Goal: Task Accomplishment & Management: Use online tool/utility

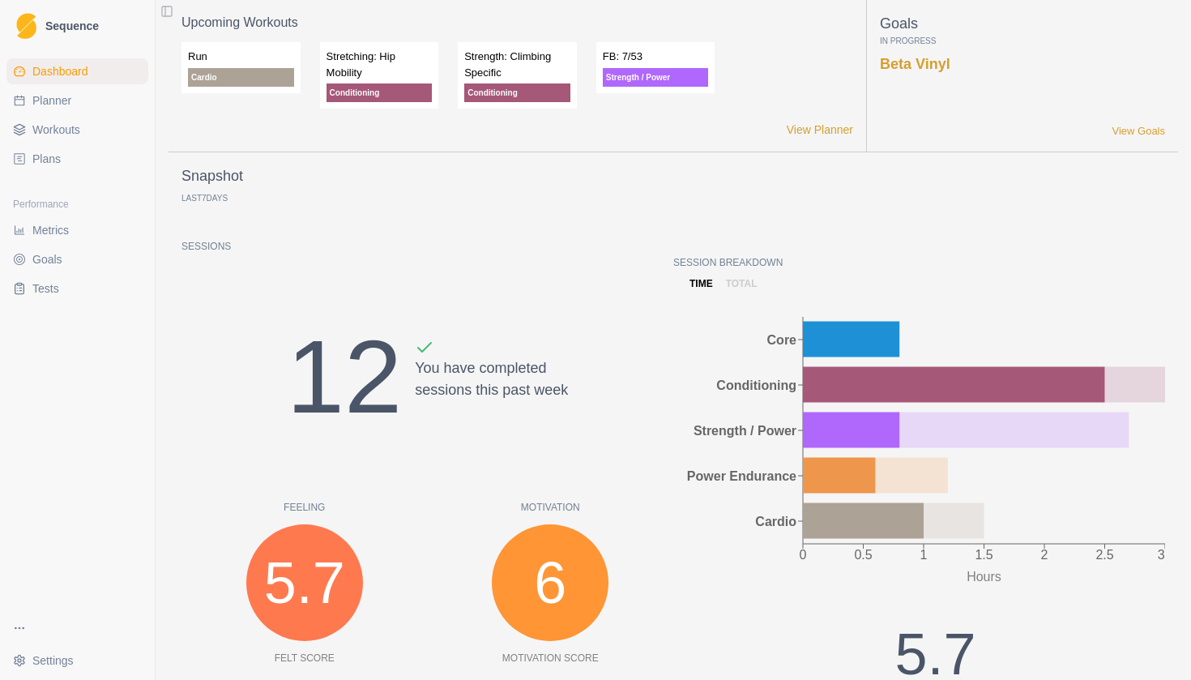
click at [55, 100] on span "Planner" at bounding box center [51, 100] width 39 height 16
select select "month"
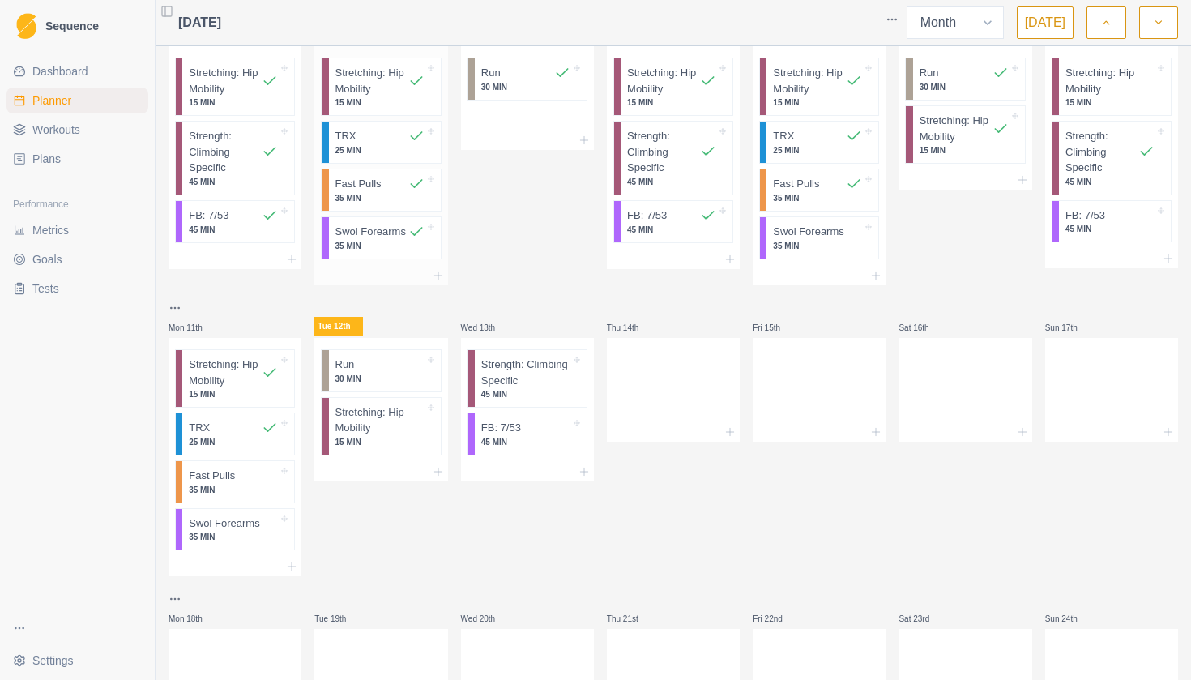
scroll to position [352, 0]
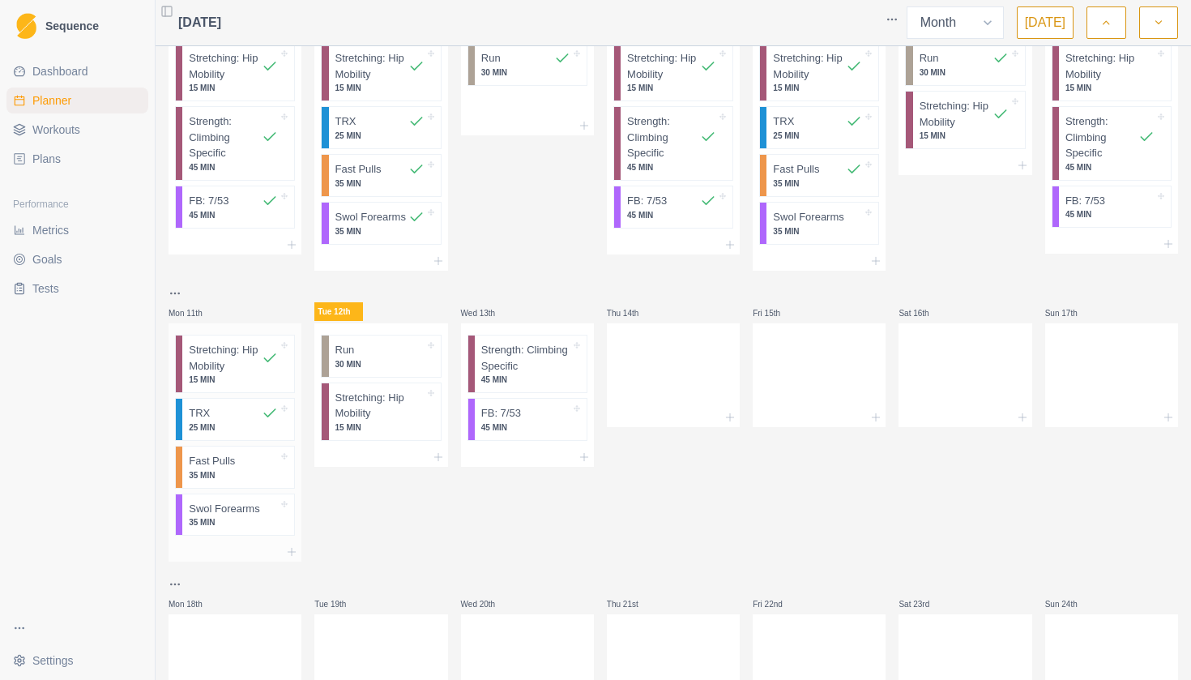
click at [244, 469] on p "35 MIN" at bounding box center [233, 475] width 89 height 12
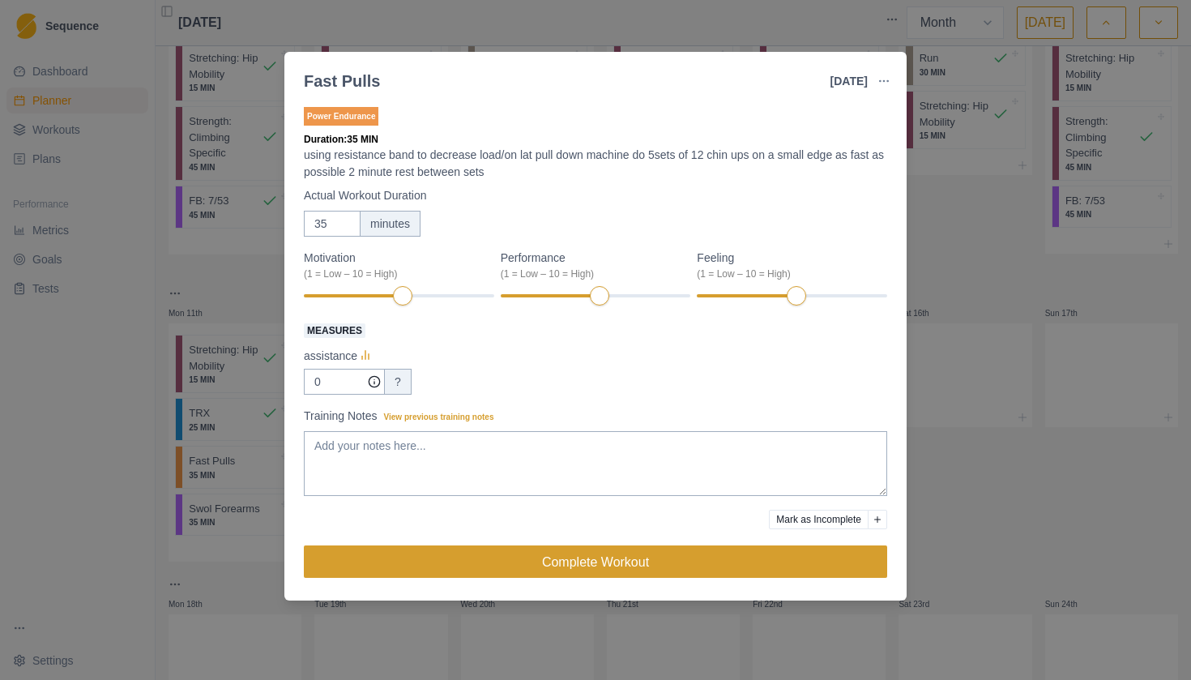
click at [414, 559] on button "Complete Workout" at bounding box center [595, 561] width 583 height 32
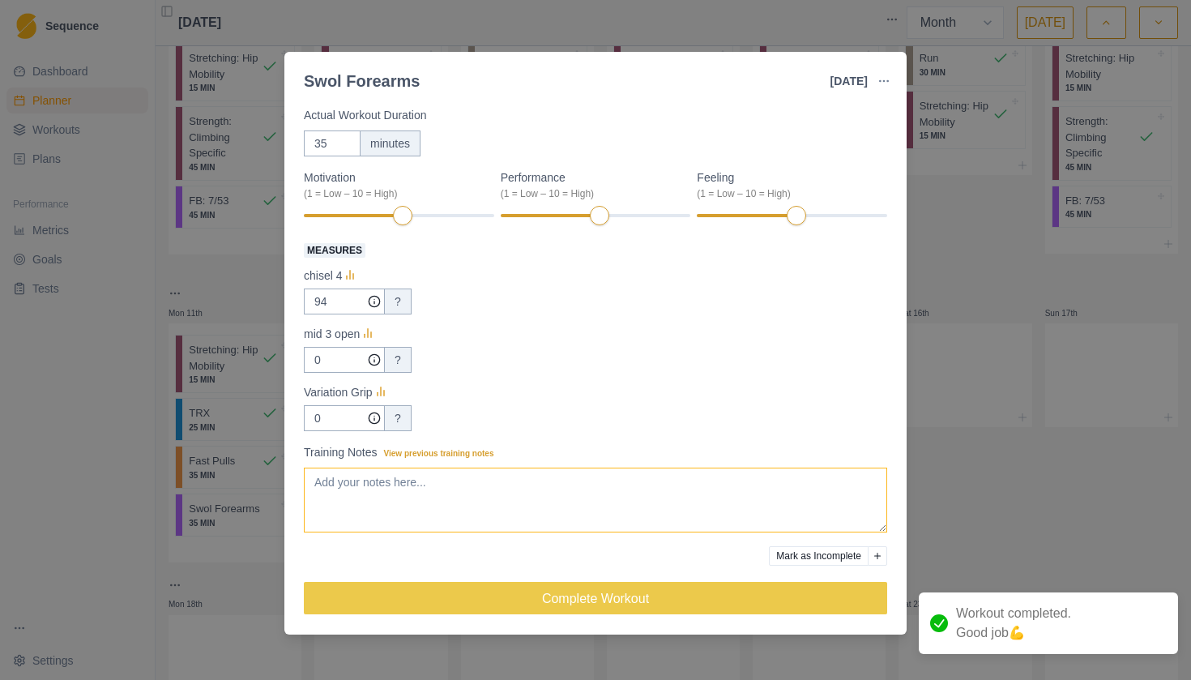
scroll to position [95, 0]
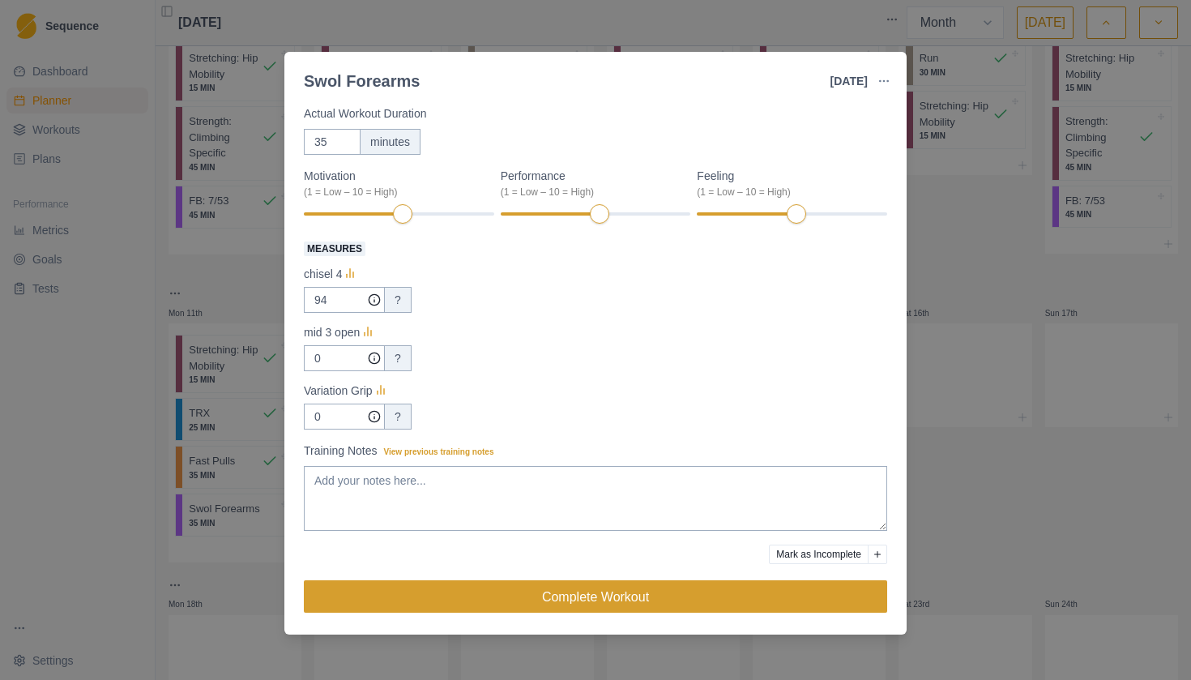
click at [365, 597] on button "Complete Workout" at bounding box center [595, 596] width 583 height 32
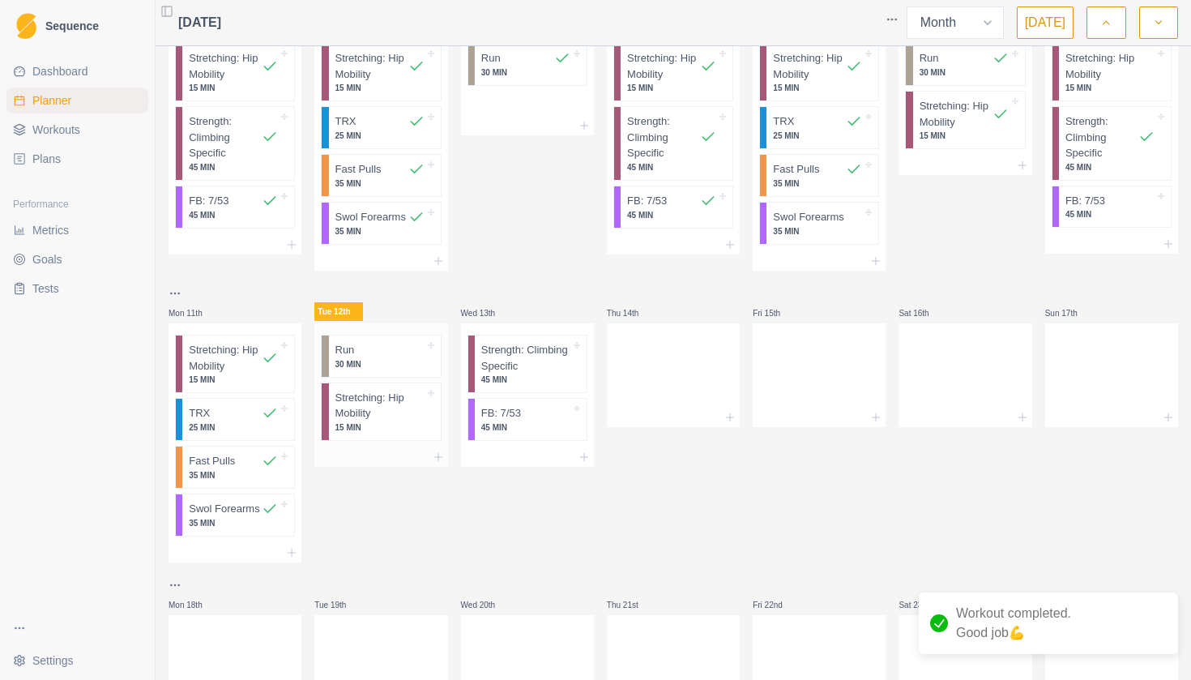
click at [382, 358] on p "30 MIN" at bounding box center [379, 364] width 89 height 12
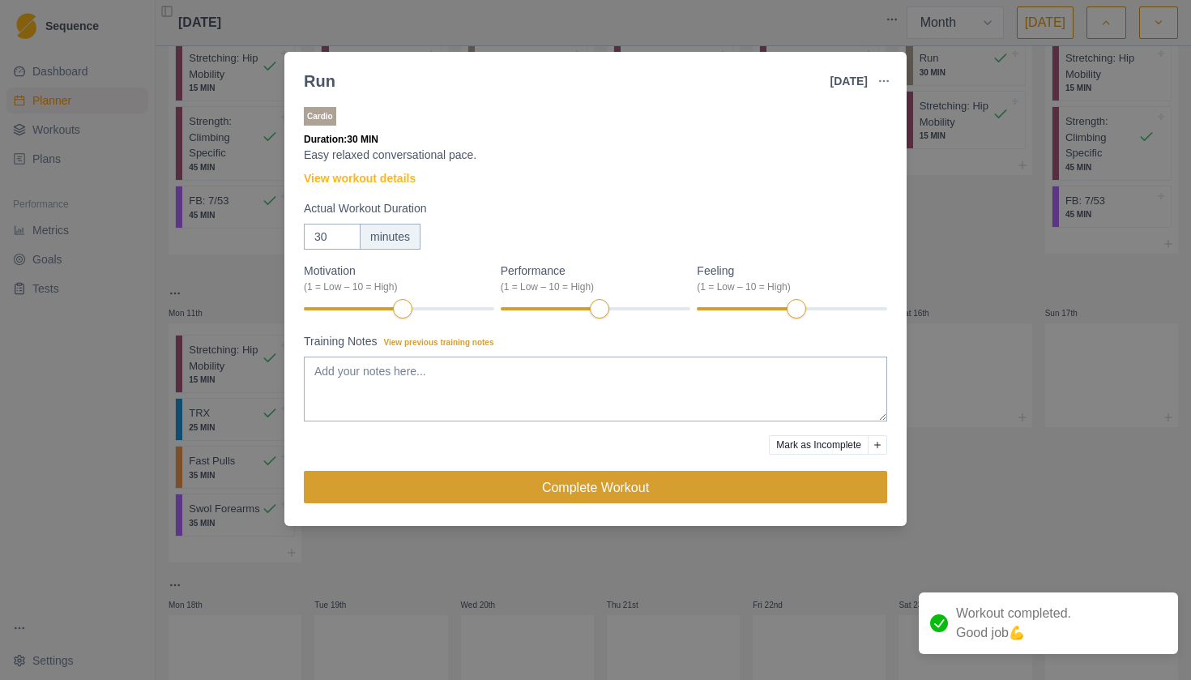
click at [507, 493] on button "Complete Workout" at bounding box center [595, 487] width 583 height 32
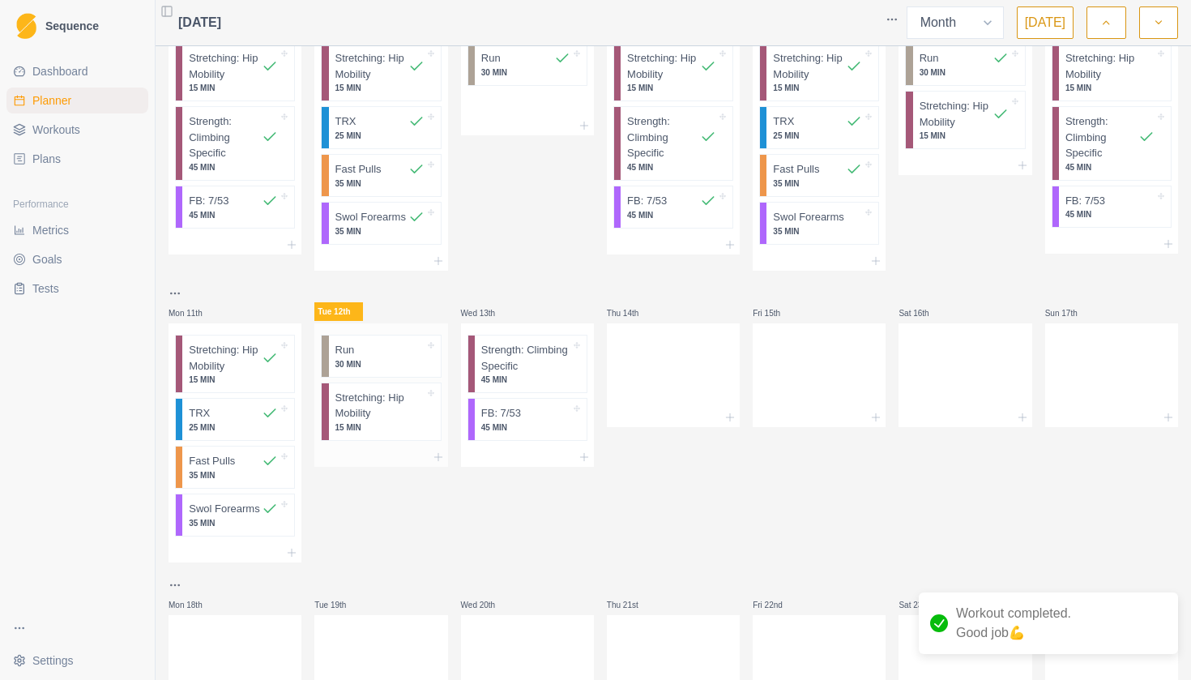
click at [420, 390] on p "Stretching: Hip Mobility" at bounding box center [379, 406] width 89 height 32
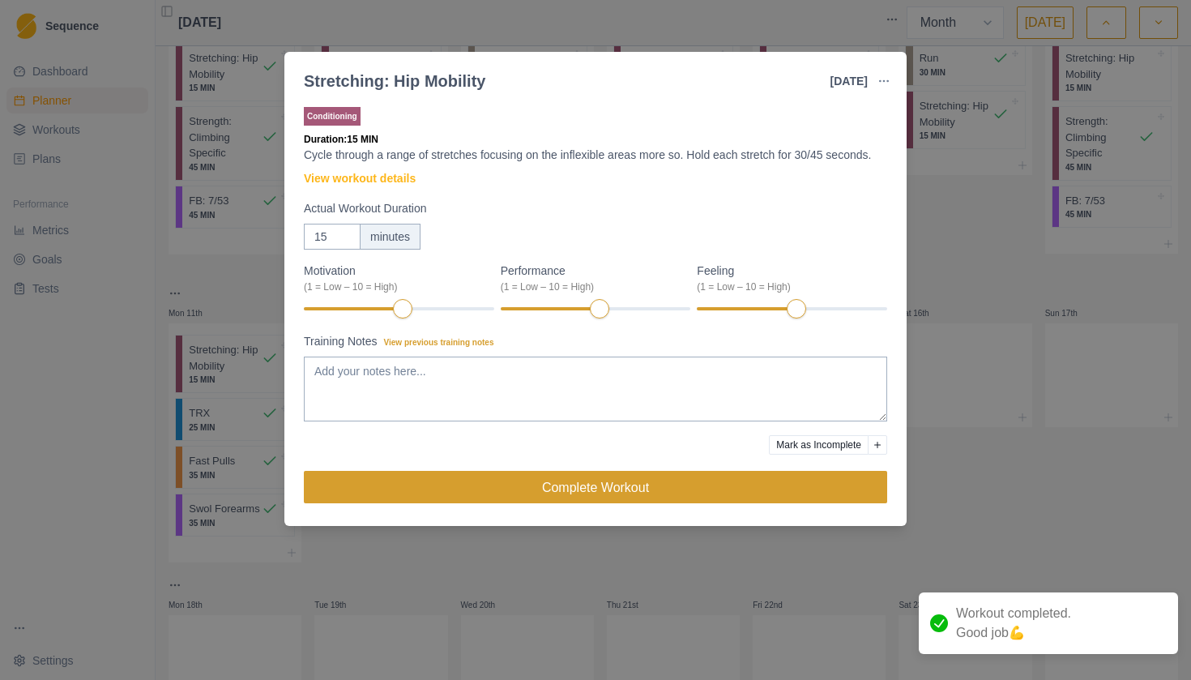
click at [432, 502] on button "Complete Workout" at bounding box center [595, 487] width 583 height 32
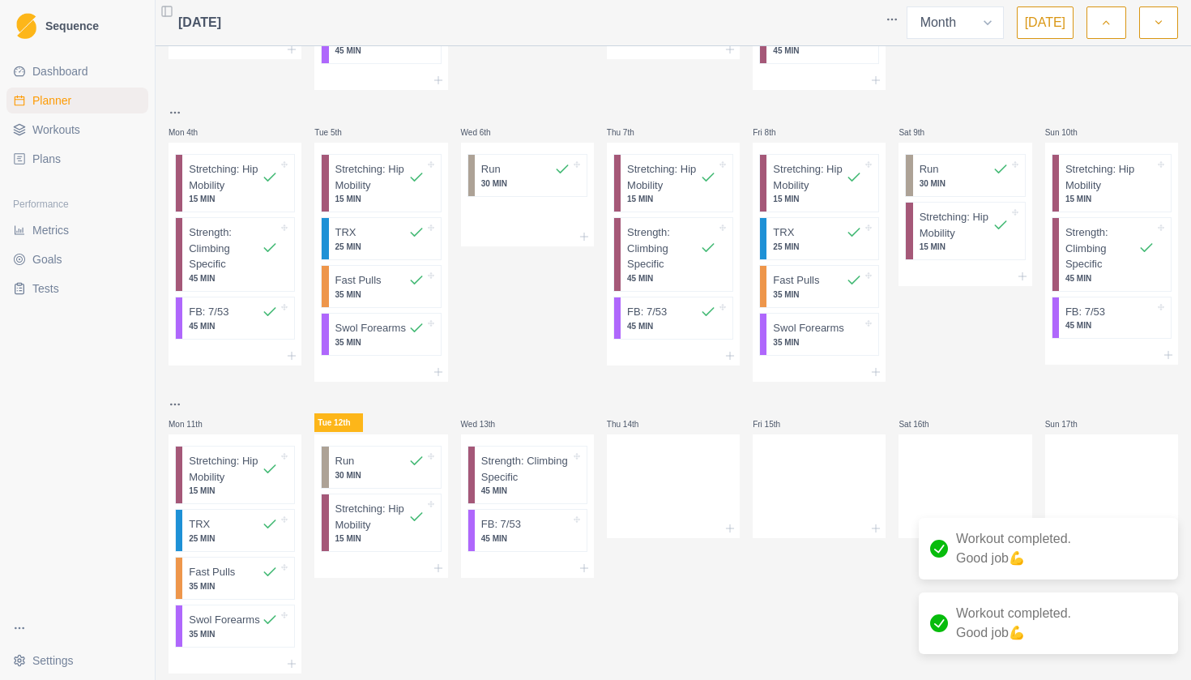
scroll to position [236, 0]
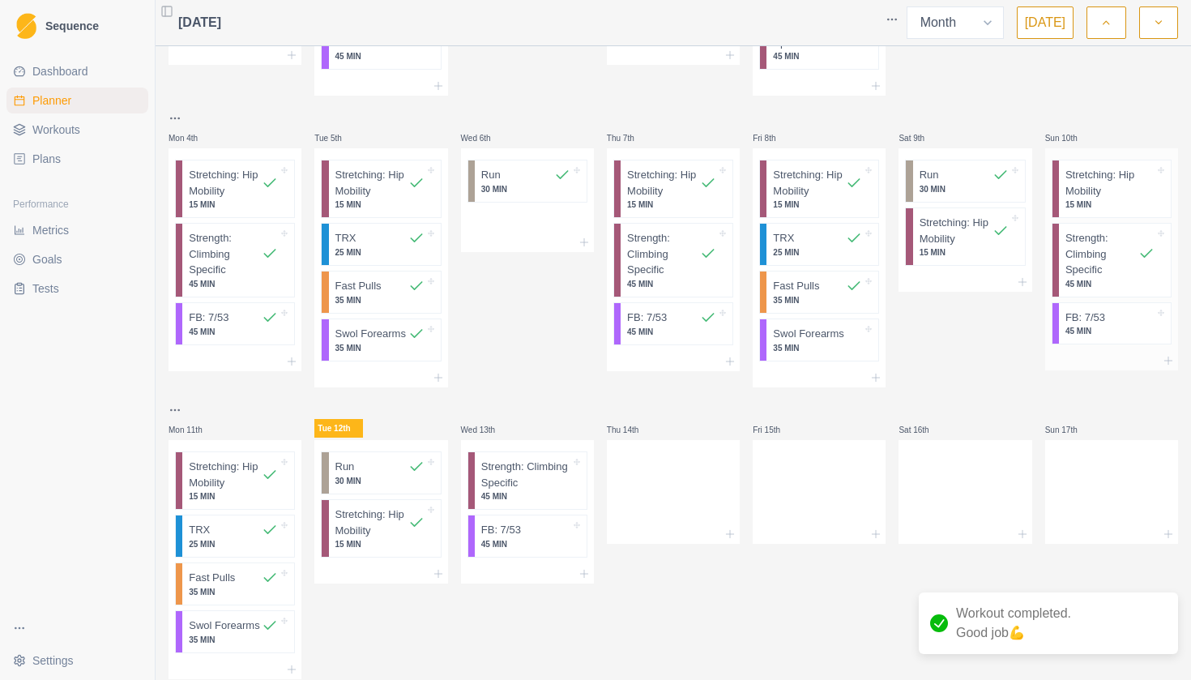
click at [1098, 325] on p "45 MIN" at bounding box center [1109, 331] width 89 height 12
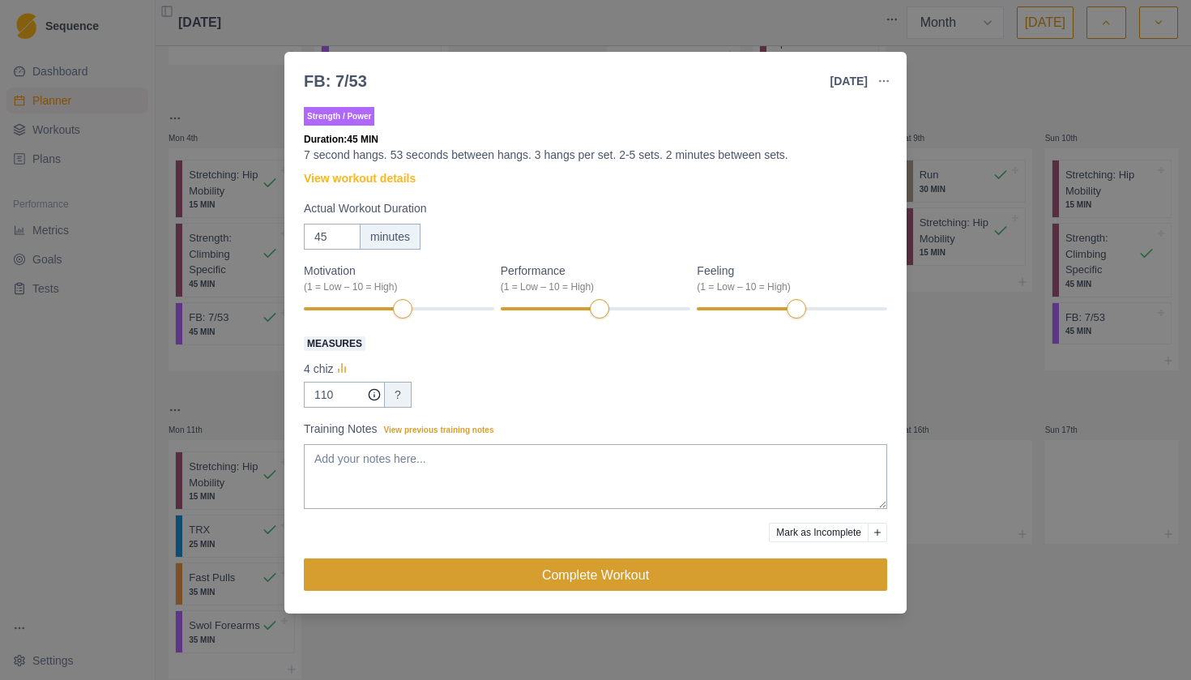
click at [605, 577] on button "Complete Workout" at bounding box center [595, 574] width 583 height 32
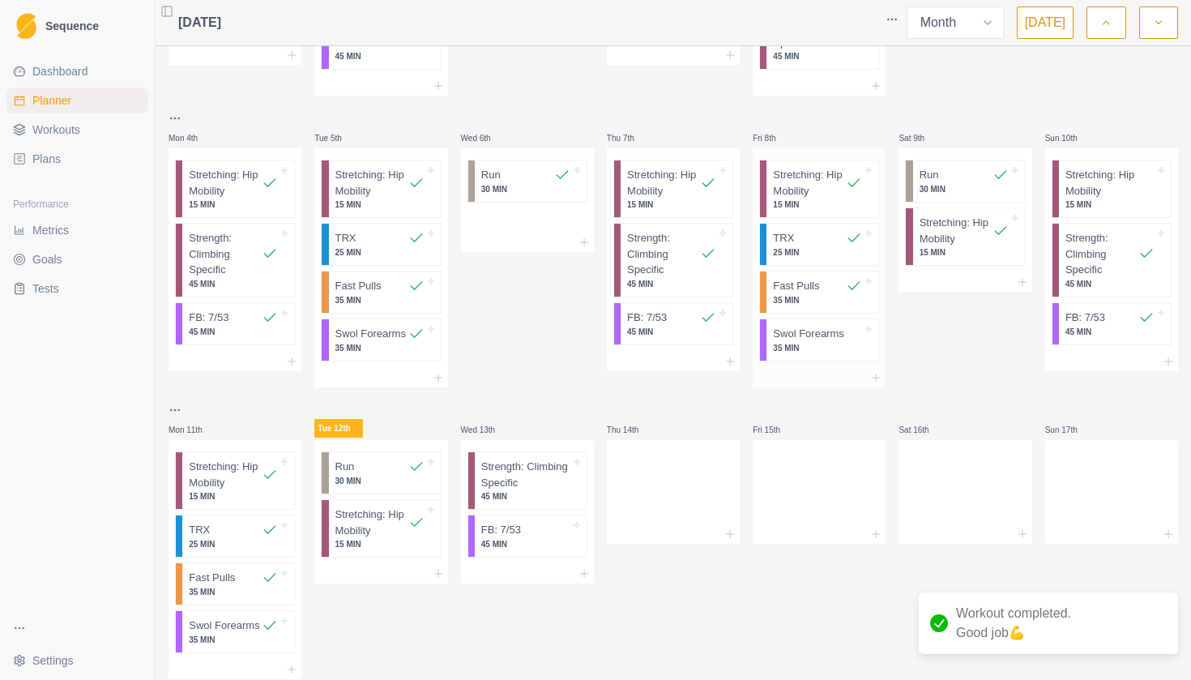
click at [809, 326] on p "Swol Forearms" at bounding box center [808, 334] width 70 height 16
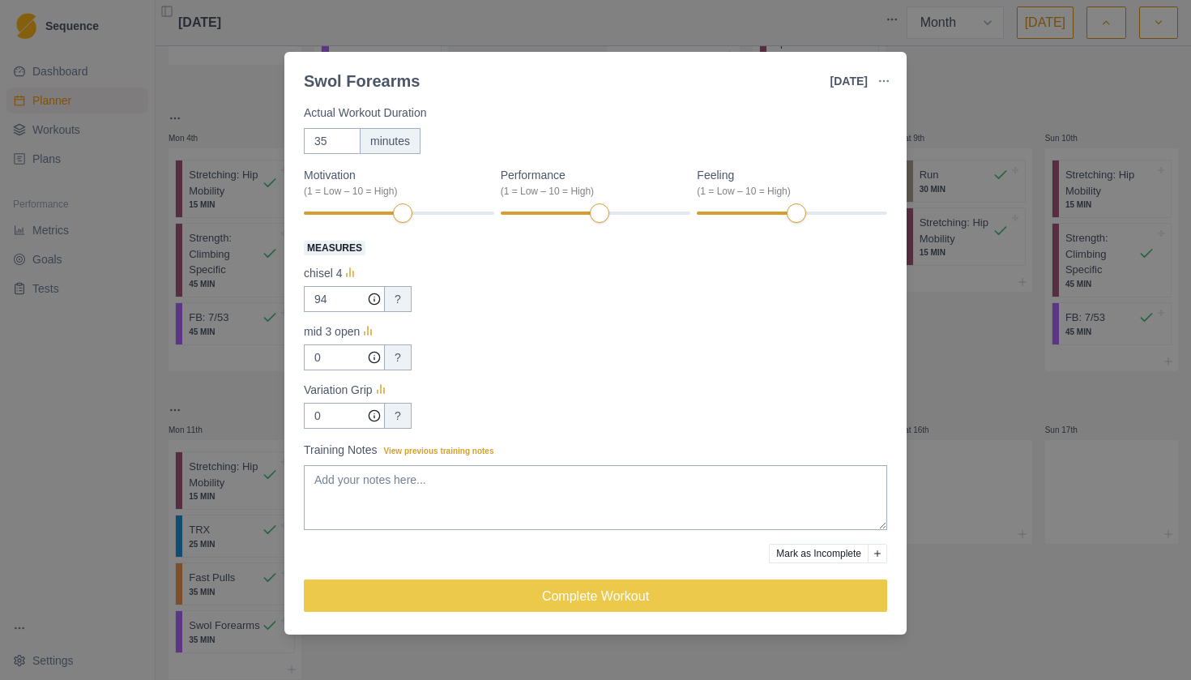
scroll to position [96, 0]
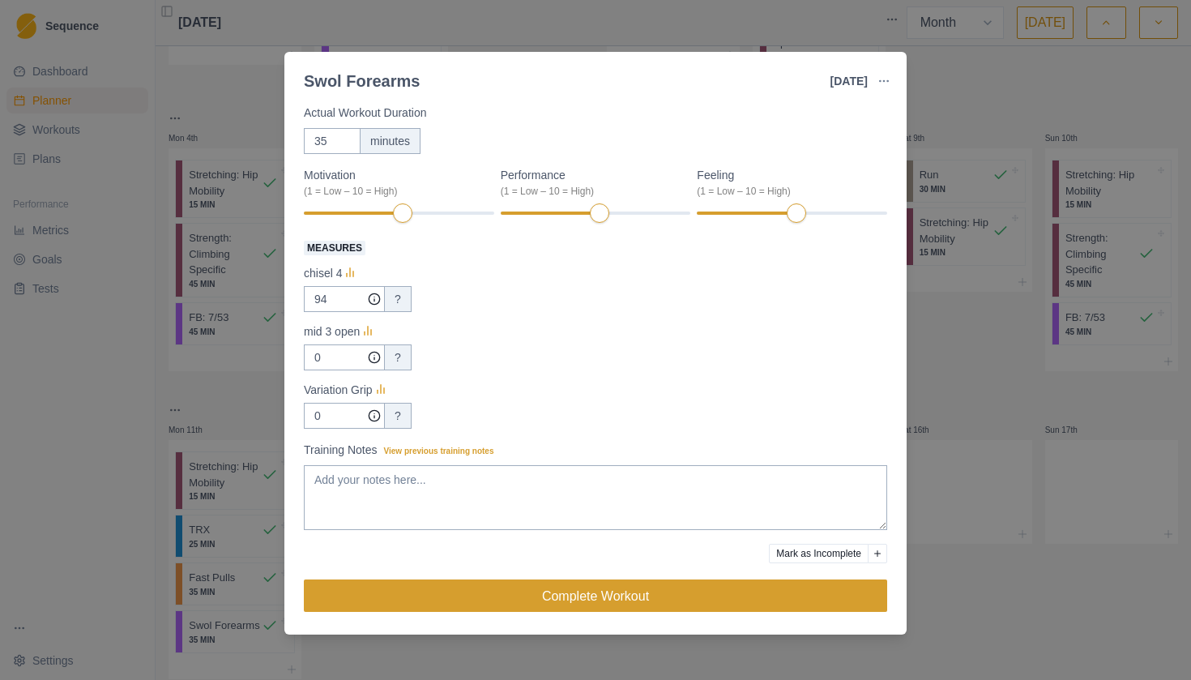
click at [477, 592] on button "Complete Workout" at bounding box center [595, 595] width 583 height 32
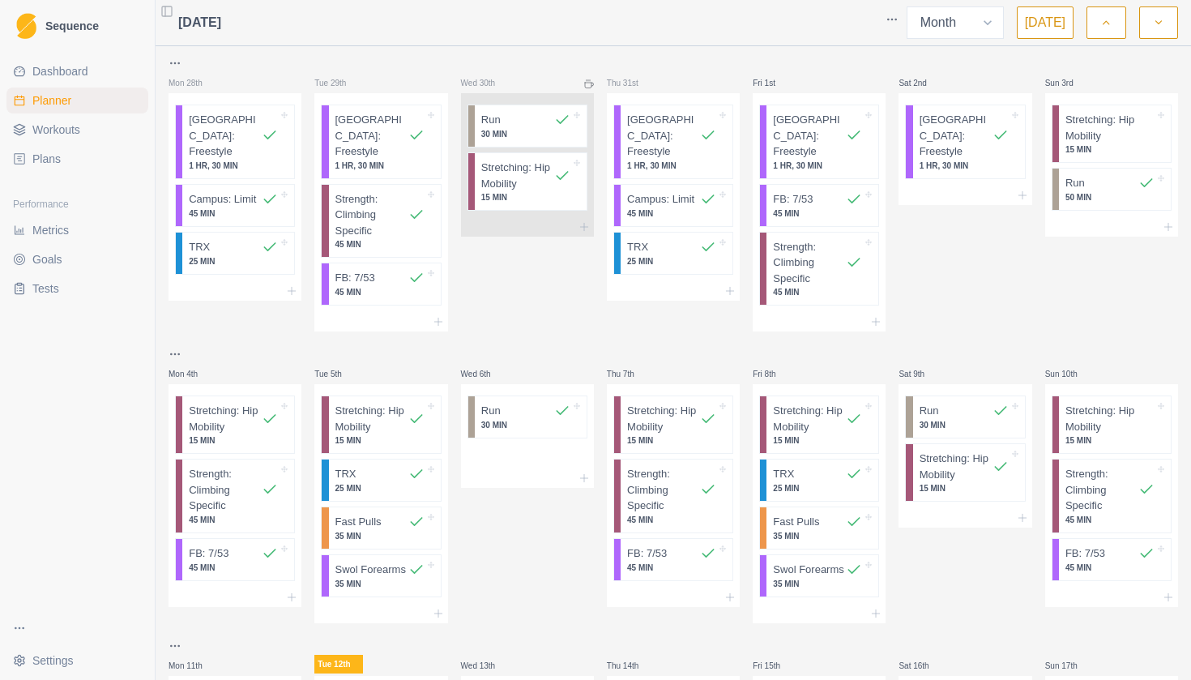
scroll to position [0, 0]
